Goal: Transaction & Acquisition: Obtain resource

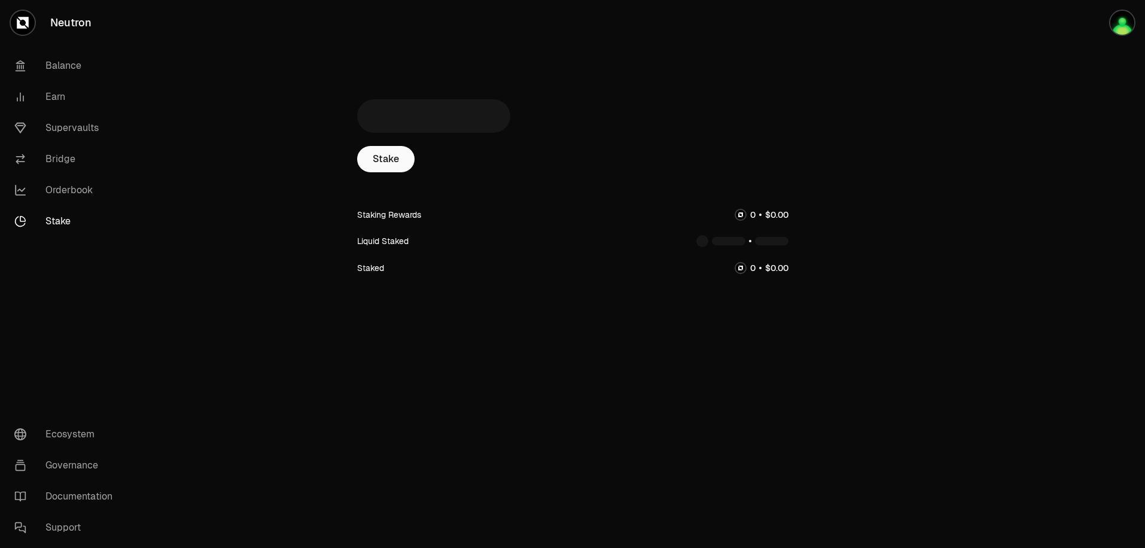
click at [901, 97] on main "Stake Staking Rewards Liquid Staked Staked" at bounding box center [639, 188] width 1011 height 377
click at [105, 132] on link "Supervaults" at bounding box center [67, 127] width 124 height 31
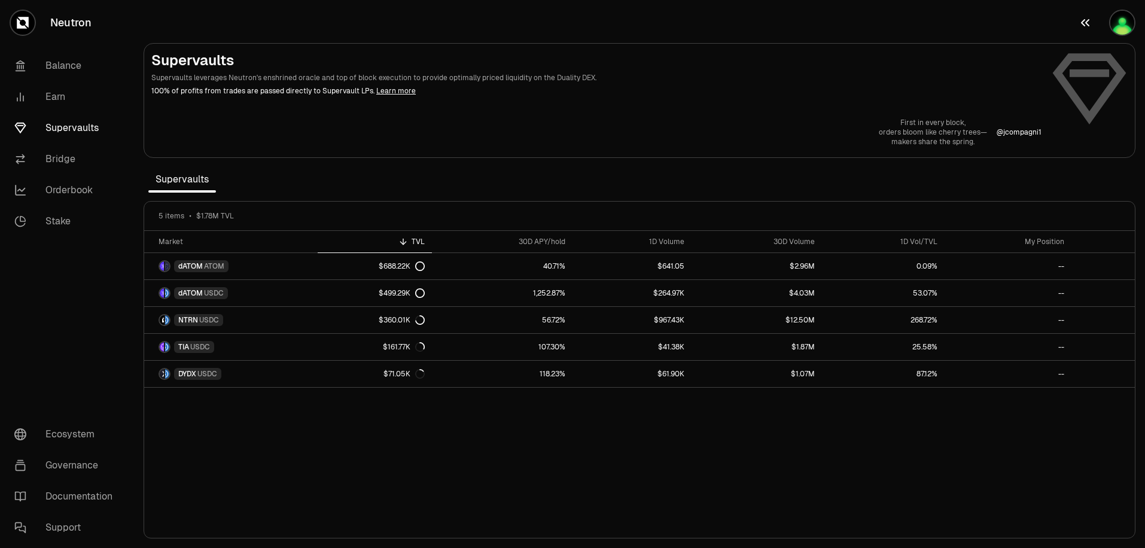
click at [1131, 21] on img "button" at bounding box center [1122, 23] width 24 height 24
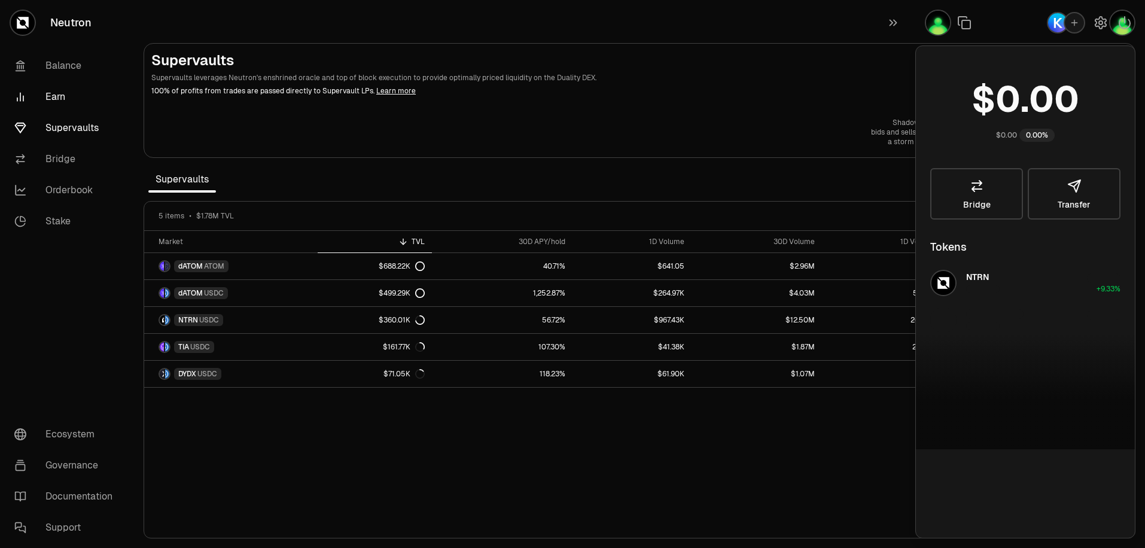
click at [48, 100] on link "Earn" at bounding box center [67, 96] width 124 height 31
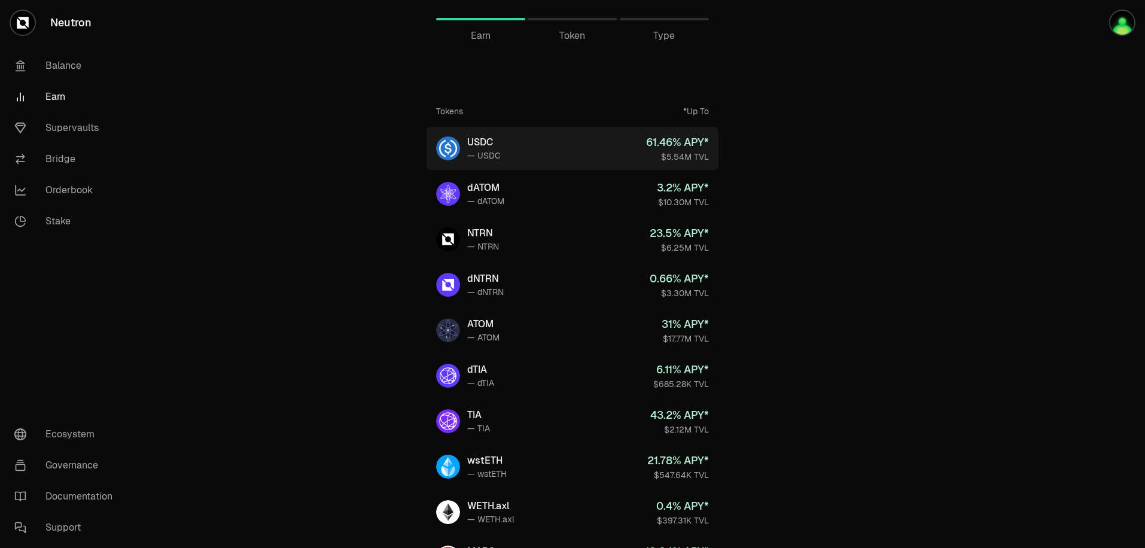
click at [498, 145] on div "USDC" at bounding box center [483, 142] width 33 height 14
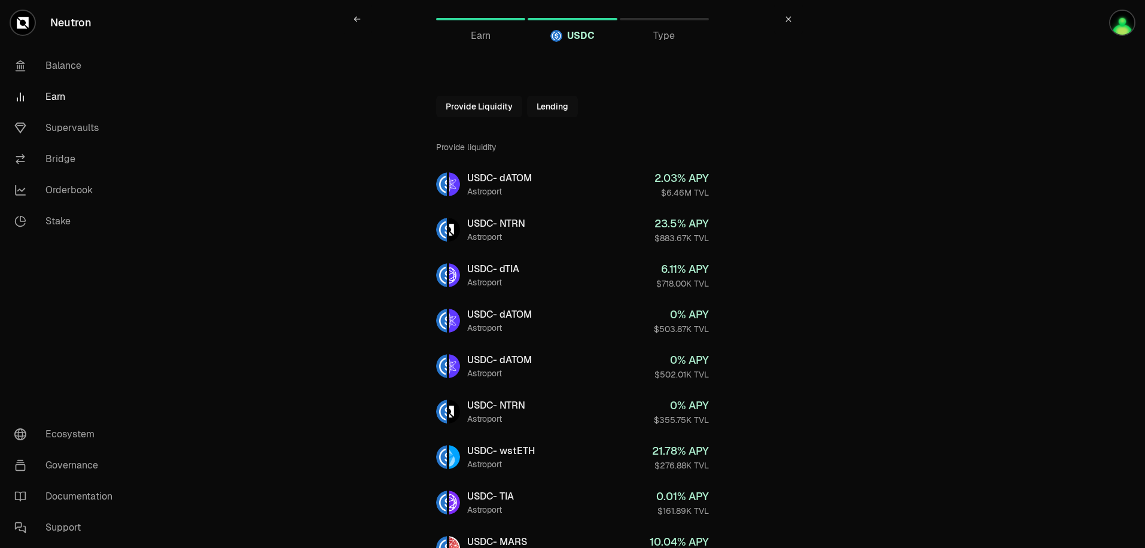
click at [502, 109] on button "Provide Liquidity" at bounding box center [479, 107] width 86 height 22
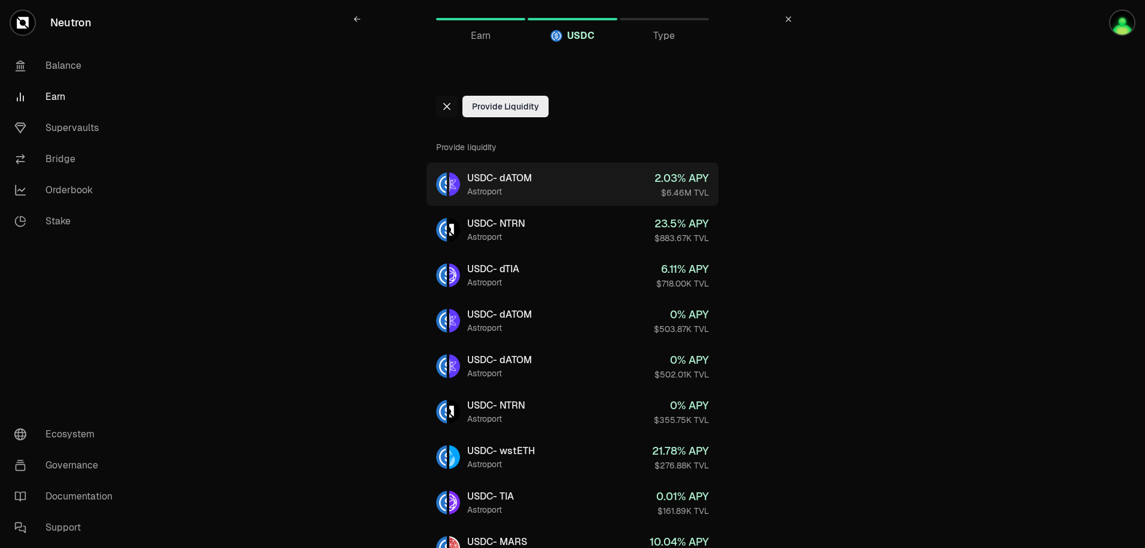
click at [487, 181] on div "USDC - dATOM" at bounding box center [499, 178] width 65 height 14
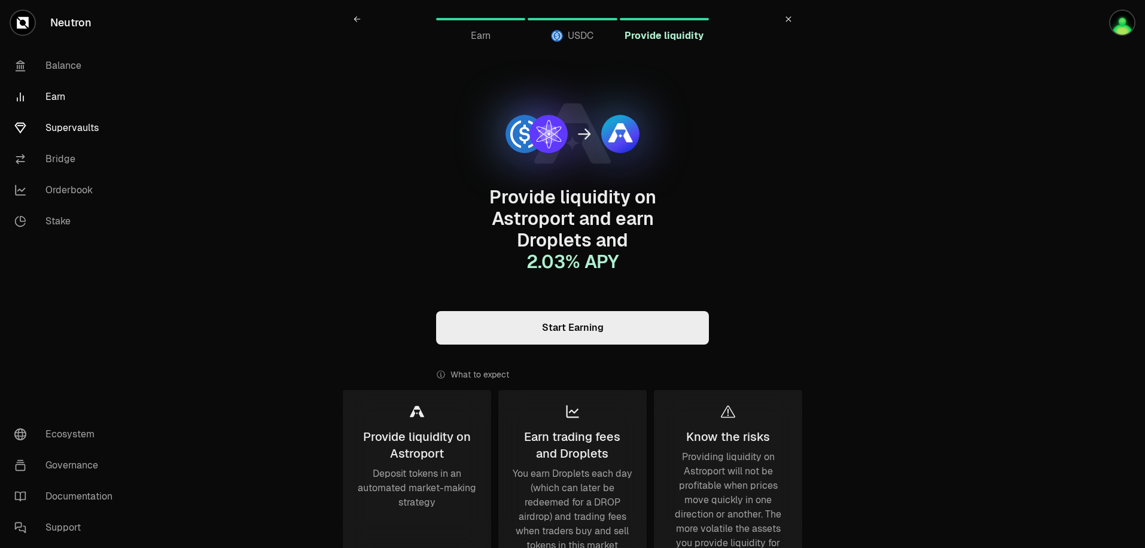
click at [91, 129] on link "Supervaults" at bounding box center [67, 127] width 124 height 31
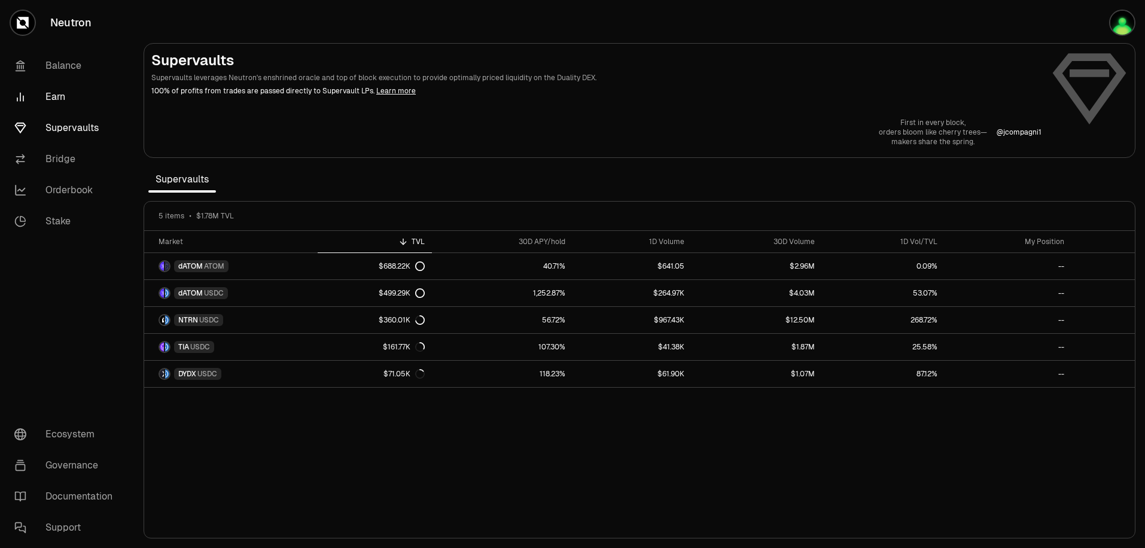
click at [87, 102] on link "Earn" at bounding box center [67, 96] width 124 height 31
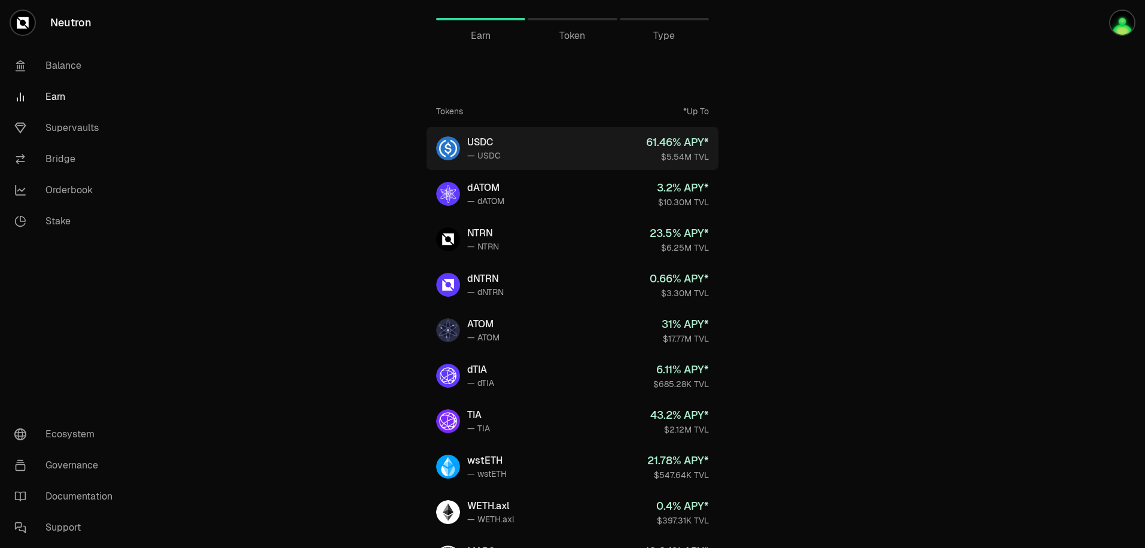
click at [510, 153] on link "USDC — USDC 61.46 % APY* $5.54M TVL" at bounding box center [572, 148] width 292 height 43
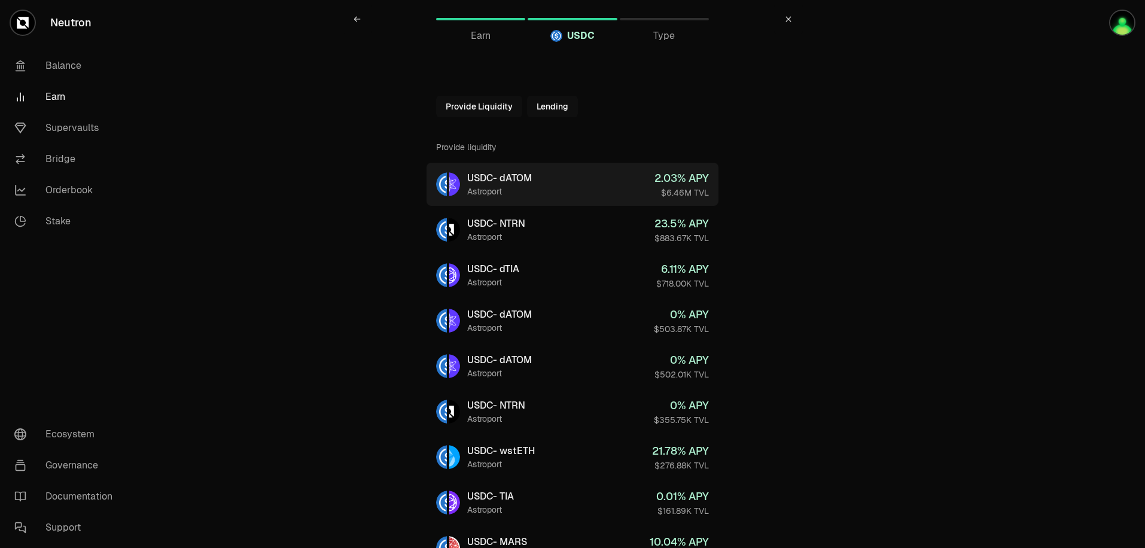
click at [484, 181] on div "USDC - dATOM" at bounding box center [499, 178] width 65 height 14
